Goal: Navigation & Orientation: Find specific page/section

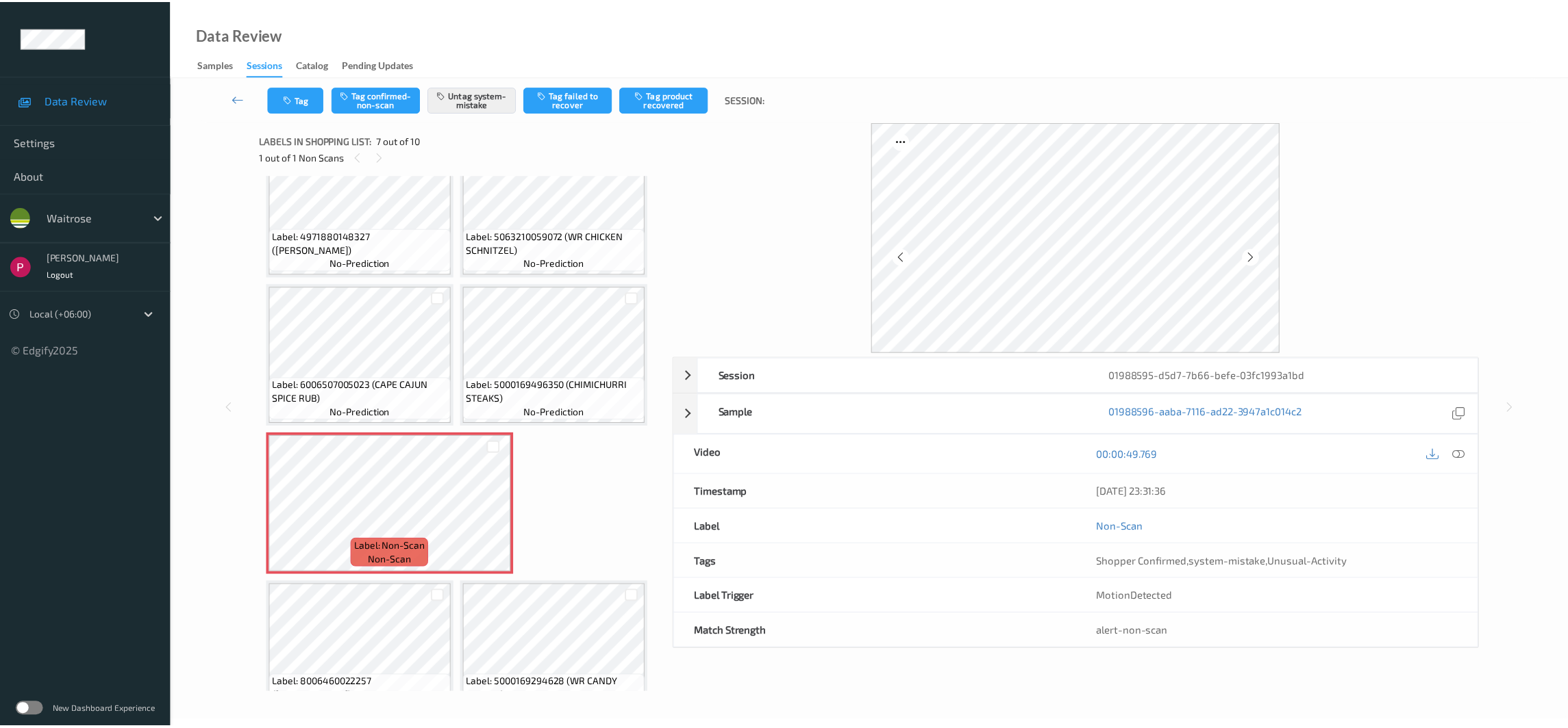
scroll to position [495, 0]
